Goal: Transaction & Acquisition: Subscribe to service/newsletter

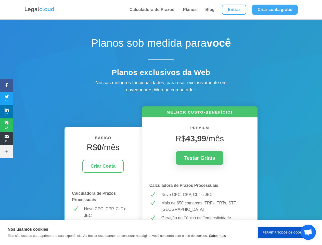
click at [7, 85] on icon at bounding box center [6, 85] width 13 height 4
click at [7, 98] on span "13" at bounding box center [6, 98] width 13 height 8
click at [7, 112] on span "13" at bounding box center [6, 112] width 13 height 8
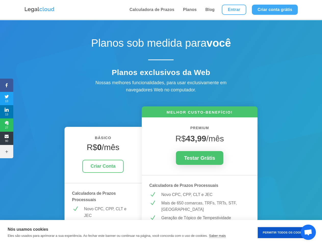
click at [7, 125] on span "27" at bounding box center [6, 125] width 13 height 8
click at [7, 138] on span "90" at bounding box center [6, 138] width 13 height 8
click at [7, 151] on icon at bounding box center [6, 151] width 13 height 4
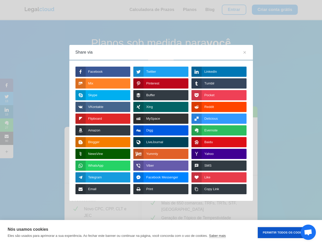
click at [285, 232] on button "Permitir Todos os Cookies" at bounding box center [285, 232] width 54 height 11
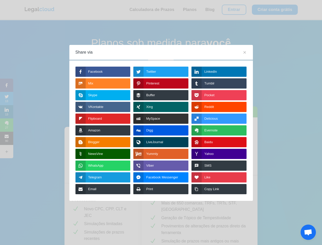
click at [308, 232] on span "Bate-papo aberto" at bounding box center [308, 232] width 8 height 7
